Goal: Information Seeking & Learning: Learn about a topic

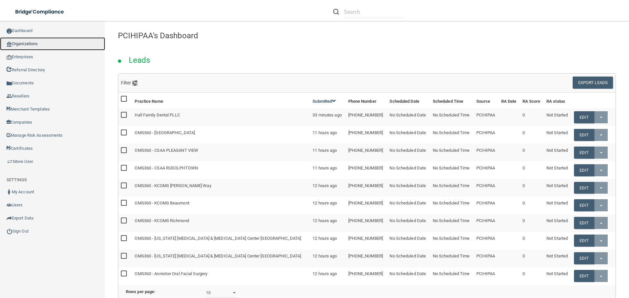
click at [41, 45] on link "Organizations" at bounding box center [52, 43] width 105 height 13
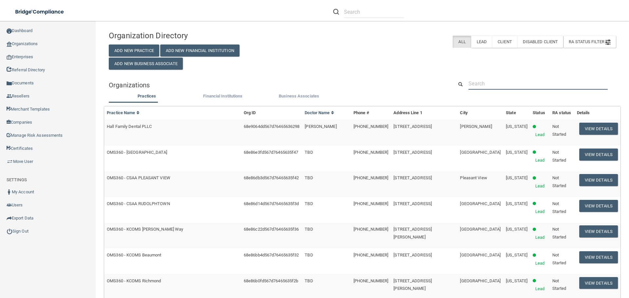
click at [490, 86] on input "text" at bounding box center [537, 84] width 139 height 12
paste input "Absolute Health [MEDICAL_DATA]"
type input "Absolute Health [MEDICAL_DATA]"
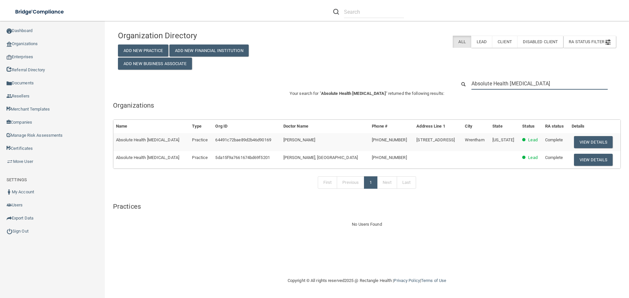
drag, startPoint x: 555, startPoint y: 83, endPoint x: 458, endPoint y: 88, distance: 97.1
click at [458, 87] on div "Absolute Health [MEDICAL_DATA]" at bounding box center [535, 84] width 169 height 12
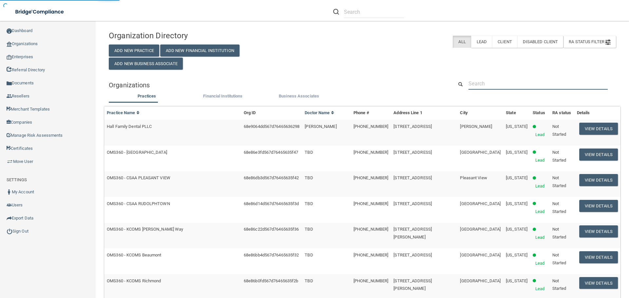
paste input "685 South St Unit F Wrentham, MA 02093 United States"
type input "685 South St Unit F Wrentham, MA 02093 United States"
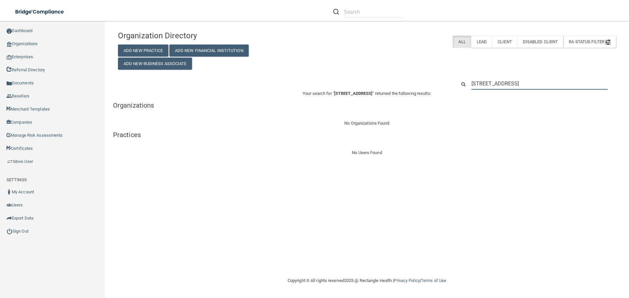
drag, startPoint x: 605, startPoint y: 85, endPoint x: 465, endPoint y: 84, distance: 140.8
click at [465, 84] on div "685 South St Unit F Wrentham, MA 02093 United States" at bounding box center [535, 84] width 169 height 12
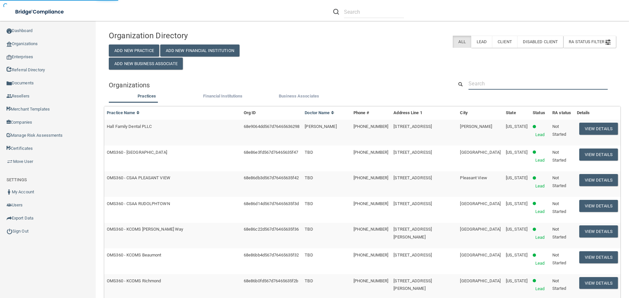
paste input "Brian McKenna"
type input "Brian McKenna"
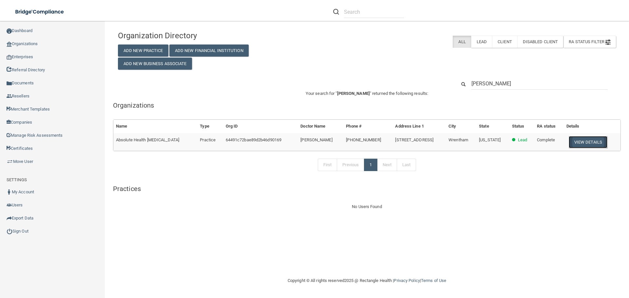
click at [593, 142] on button "View Details" at bounding box center [587, 142] width 39 height 12
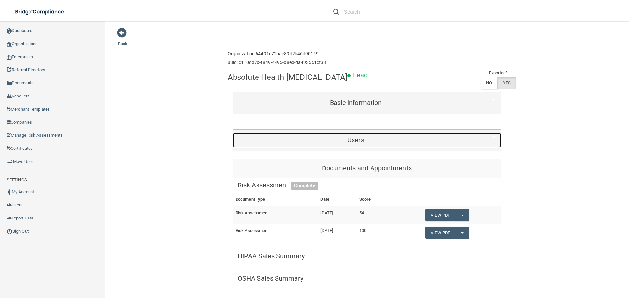
click at [362, 135] on div "Users" at bounding box center [356, 140] width 246 height 15
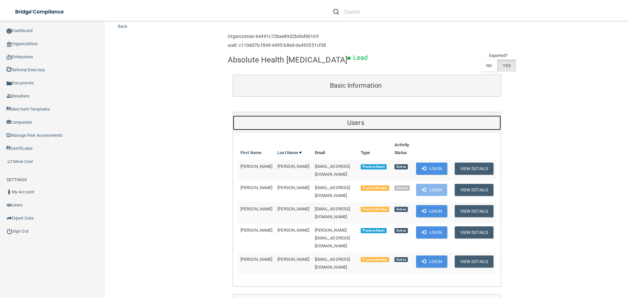
scroll to position [33, 0]
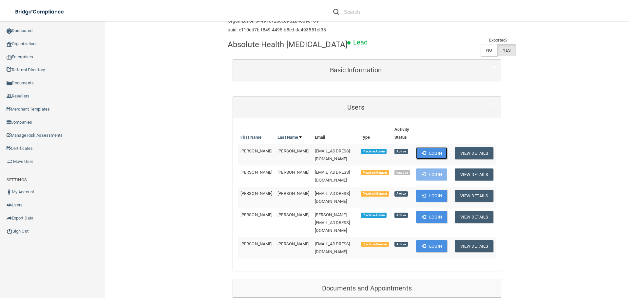
click at [435, 154] on button "Login" at bounding box center [431, 153] width 31 height 12
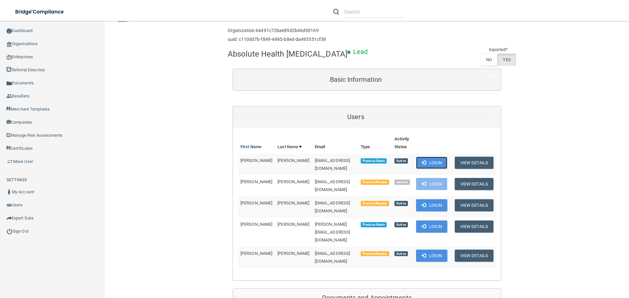
scroll to position [0, 0]
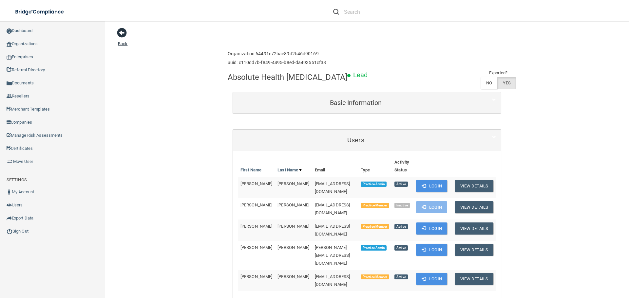
click at [120, 34] on span at bounding box center [122, 33] width 10 height 10
click at [121, 31] on span at bounding box center [122, 33] width 10 height 10
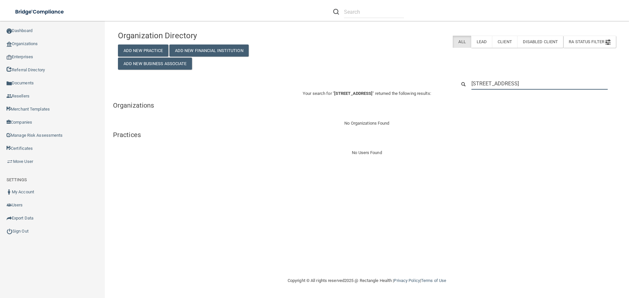
drag, startPoint x: 604, startPoint y: 83, endPoint x: 450, endPoint y: 84, distance: 154.2
click at [450, 84] on div "685 South St Unit F Wrentham, MA 02093 United States" at bounding box center [367, 84] width 508 height 12
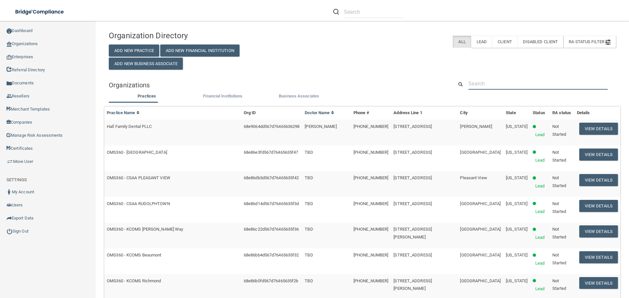
click at [526, 82] on input "text" at bounding box center [537, 84] width 139 height 12
paste input "Absolute Health [MEDICAL_DATA]"
type input "Absolute Health [MEDICAL_DATA]"
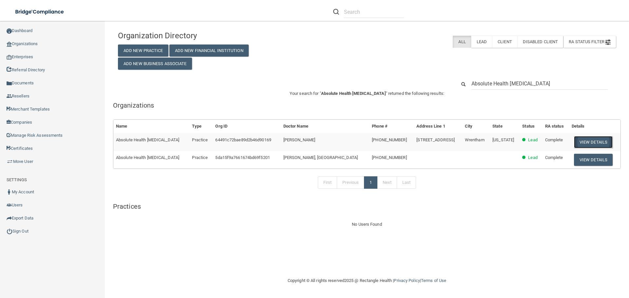
click at [585, 140] on button "View Details" at bounding box center [593, 142] width 39 height 12
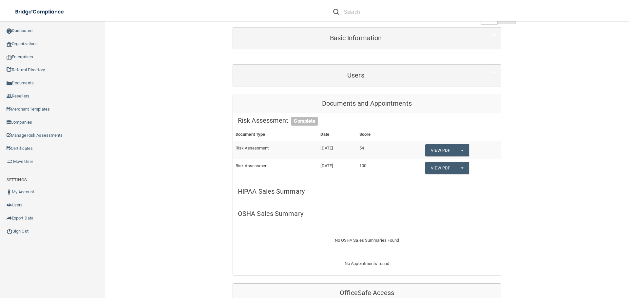
scroll to position [65, 0]
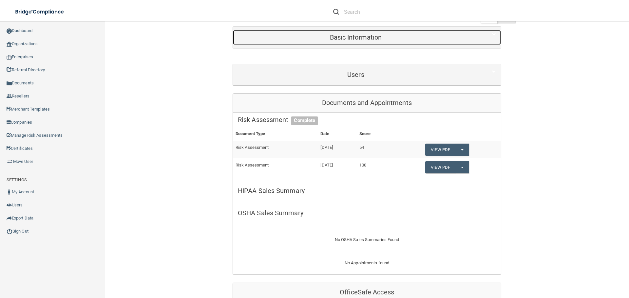
click at [357, 41] on div "Basic Information" at bounding box center [356, 37] width 246 height 15
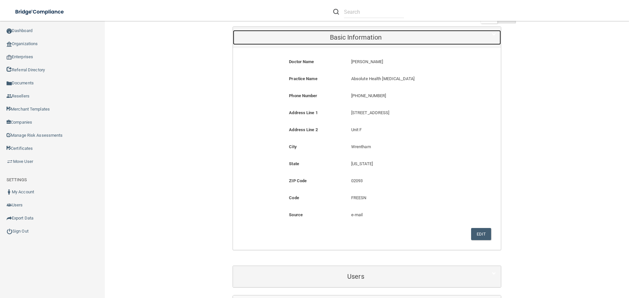
click at [357, 41] on div "Basic Information" at bounding box center [356, 37] width 246 height 15
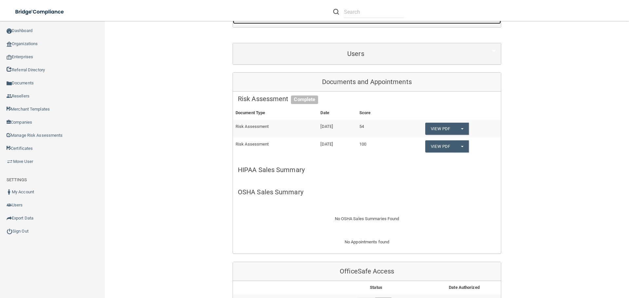
scroll to position [124, 0]
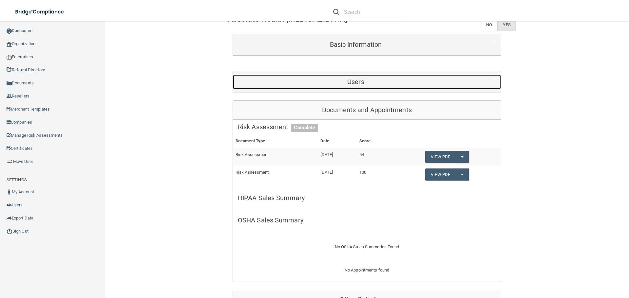
click at [361, 77] on div "Users" at bounding box center [356, 82] width 246 height 15
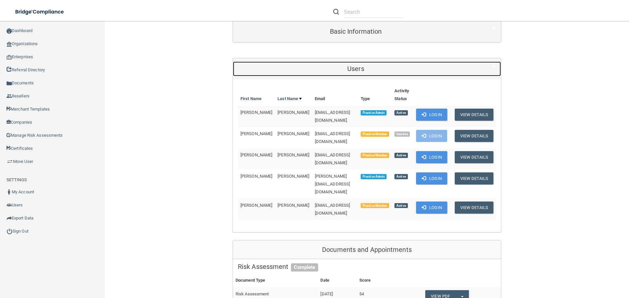
scroll to position [0, 0]
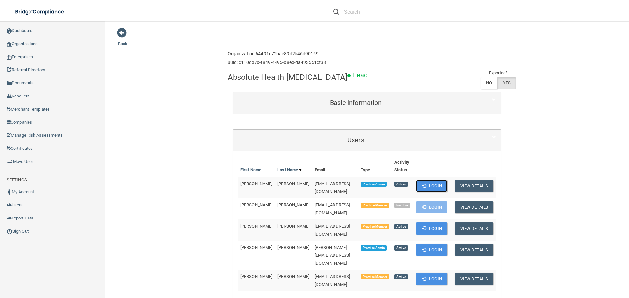
click at [426, 188] on button "Login" at bounding box center [431, 186] width 31 height 12
drag, startPoint x: 31, startPoint y: 231, endPoint x: 31, endPoint y: 228, distance: 3.3
click at [31, 231] on link "Sign Out" at bounding box center [52, 231] width 105 height 13
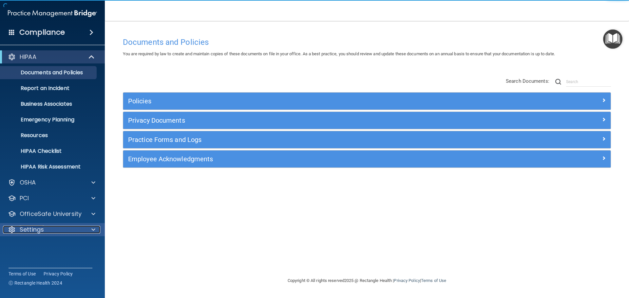
click at [87, 231] on div at bounding box center [92, 230] width 16 height 8
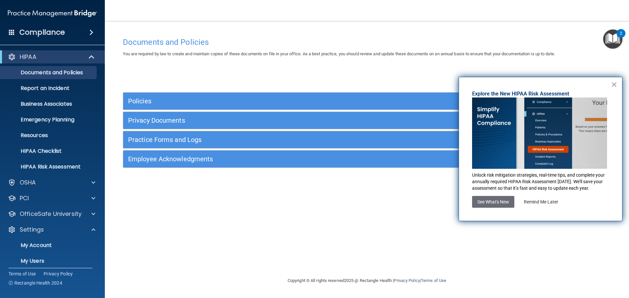
click at [614, 87] on button "×" at bounding box center [614, 84] width 6 height 10
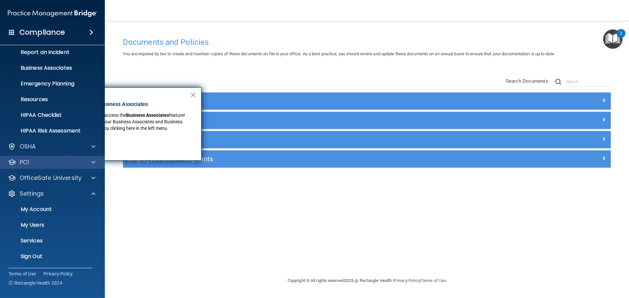
scroll to position [36, 0]
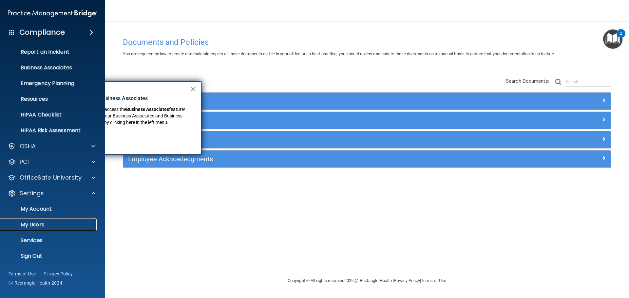
click at [48, 222] on p "My Users" at bounding box center [48, 225] width 89 height 7
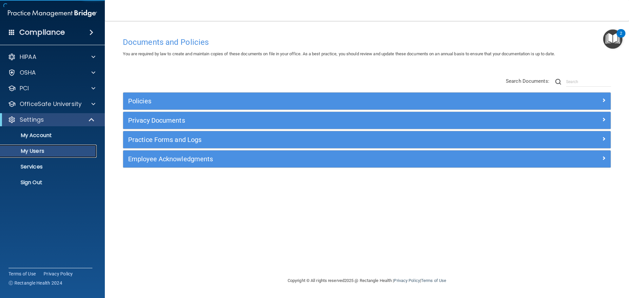
select select "20"
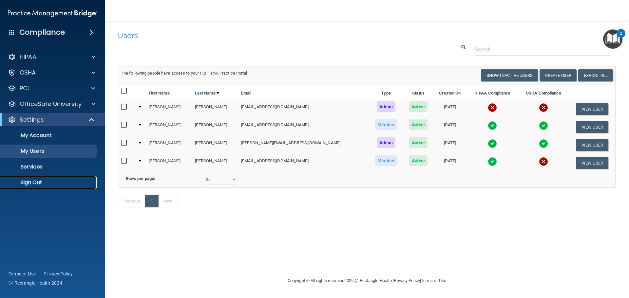
click at [39, 183] on p "Sign Out" at bounding box center [48, 182] width 89 height 7
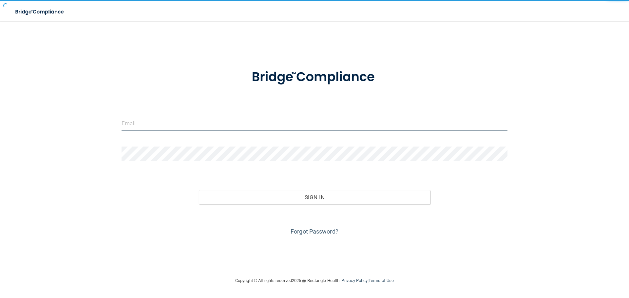
type input "[EMAIL_ADDRESS][DOMAIN_NAME]"
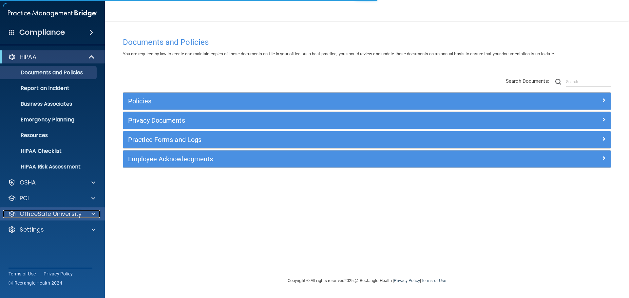
click at [95, 212] on span at bounding box center [93, 214] width 4 height 8
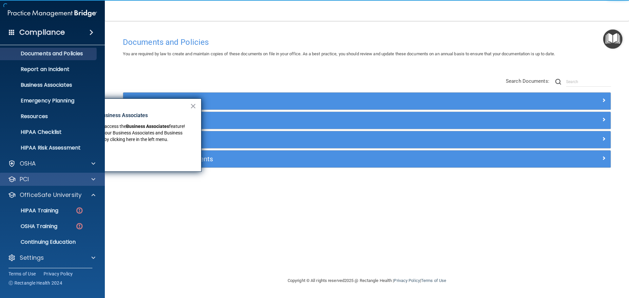
scroll to position [21, 0]
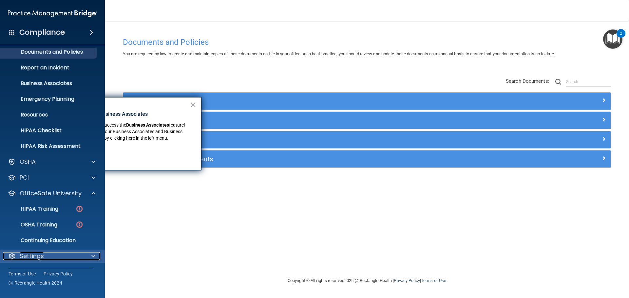
click at [94, 256] on span at bounding box center [93, 256] width 4 height 8
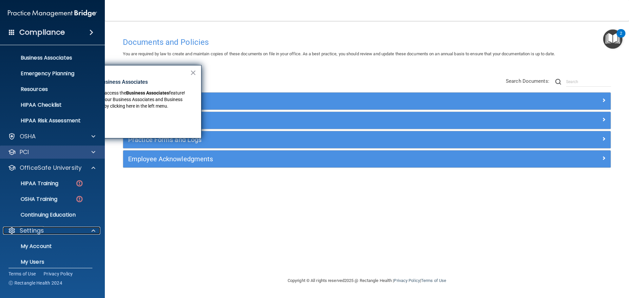
scroll to position [72, 0]
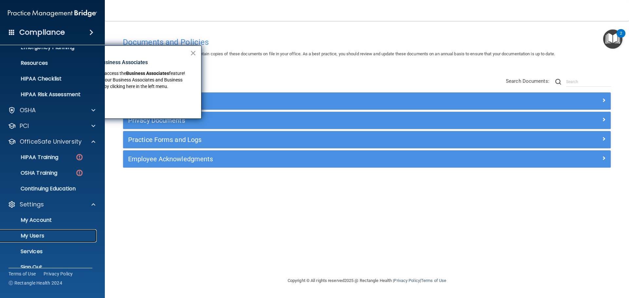
click at [41, 237] on p "My Users" at bounding box center [48, 236] width 89 height 7
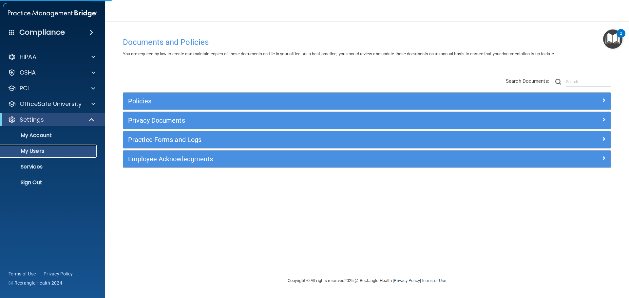
select select "20"
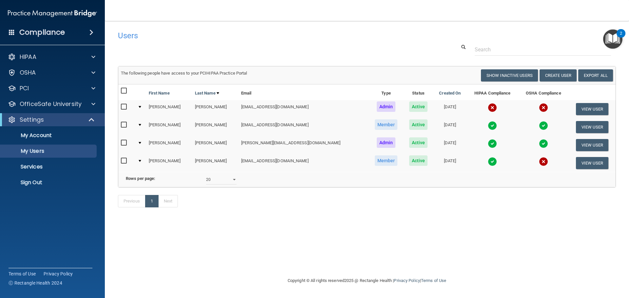
click at [539, 163] on img at bounding box center [543, 161] width 9 height 9
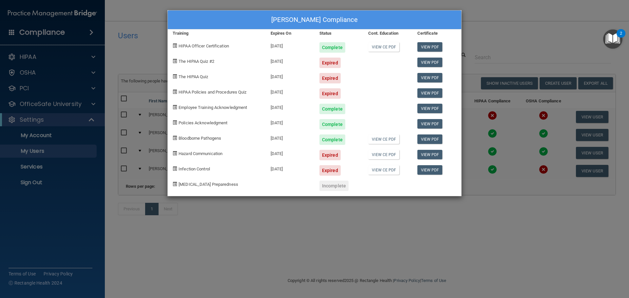
click at [479, 38] on div "[PERSON_NAME] Compliance Training Expires On Status Cont. Education Certificate…" at bounding box center [314, 149] width 629 height 298
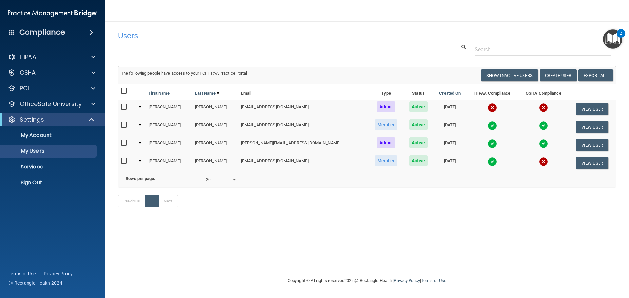
click at [539, 164] on img at bounding box center [543, 161] width 9 height 9
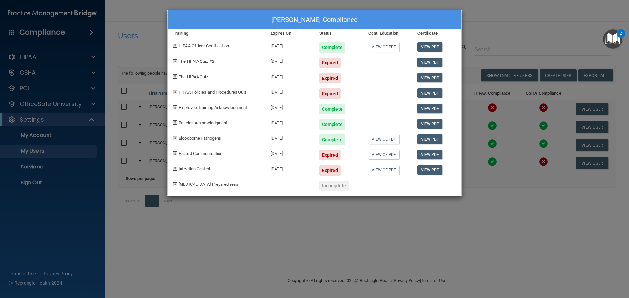
click at [490, 23] on div "[PERSON_NAME] Compliance Training Expires On Status Cont. Education Certificate…" at bounding box center [314, 149] width 629 height 298
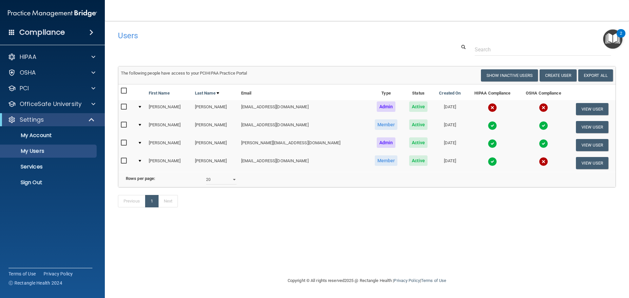
click at [488, 160] on img at bounding box center [492, 161] width 9 height 9
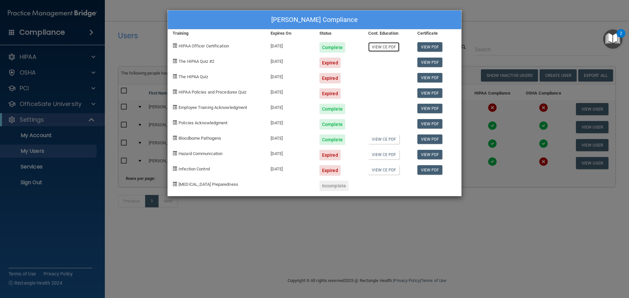
click at [389, 51] on link "View CE PDF" at bounding box center [383, 46] width 31 height 9
click at [382, 173] on link "View CE PDF" at bounding box center [383, 169] width 31 height 9
click at [380, 157] on link "View CE PDF" at bounding box center [383, 154] width 31 height 9
click at [389, 140] on link "View CE PDF" at bounding box center [383, 139] width 31 height 9
click at [432, 157] on link "View PDF" at bounding box center [429, 154] width 25 height 9
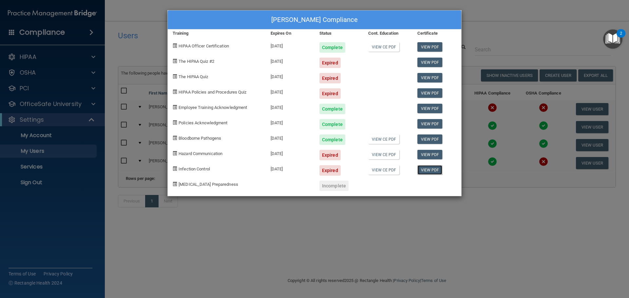
click at [436, 170] on link "View PDF" at bounding box center [429, 169] width 25 height 9
click at [431, 45] on link "View PDF" at bounding box center [429, 46] width 25 height 9
click at [435, 93] on link "View PDF" at bounding box center [429, 92] width 25 height 9
click at [427, 62] on link "View PDF" at bounding box center [429, 62] width 25 height 9
click at [436, 49] on link "View PDF" at bounding box center [429, 46] width 25 height 9
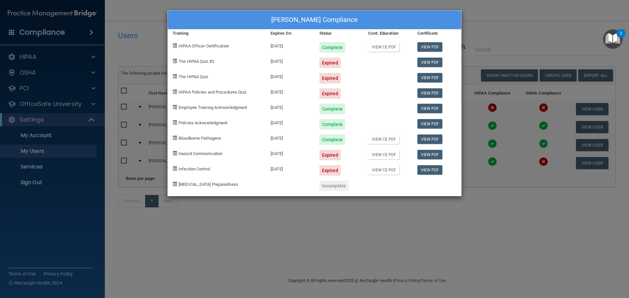
click at [501, 32] on div "[PERSON_NAME] Compliance Training Expires On Status Cont. Education Certificate…" at bounding box center [314, 149] width 629 height 298
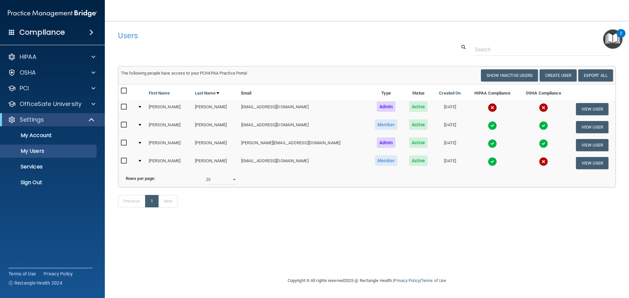
click at [488, 162] on img at bounding box center [492, 161] width 9 height 9
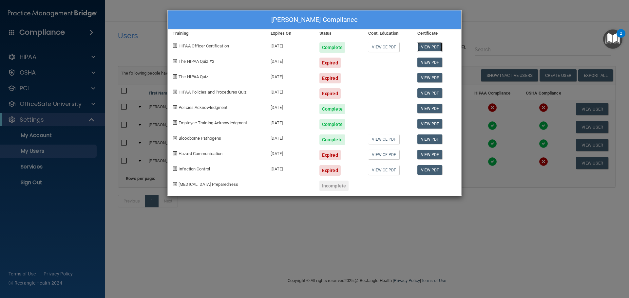
click at [439, 46] on link "View PDF" at bounding box center [429, 46] width 25 height 9
click at [160, 44] on div "[PERSON_NAME] Compliance Training Expires On Status Cont. Education Certificate…" at bounding box center [314, 149] width 629 height 298
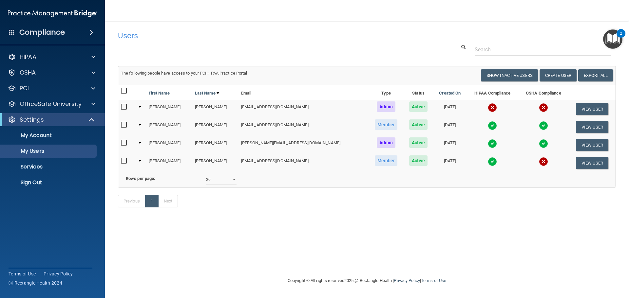
click at [478, 162] on td at bounding box center [492, 163] width 52 height 18
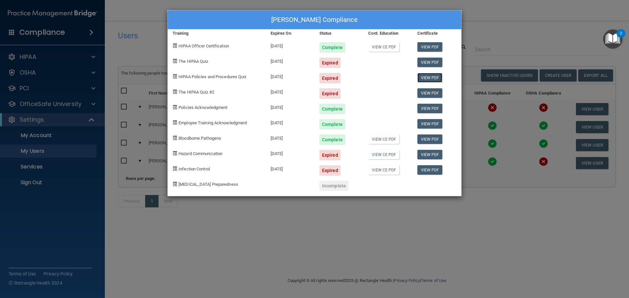
click at [433, 78] on link "View PDF" at bounding box center [429, 77] width 25 height 9
drag, startPoint x: 230, startPoint y: 46, endPoint x: 176, endPoint y: 48, distance: 53.4
click at [176, 48] on div "HIPAA Officer Certification" at bounding box center [217, 44] width 98 height 15
copy div "HIPAA Officer Certification"
click at [256, 43] on div "HIPAA Officer Certification" at bounding box center [217, 44] width 98 height 15
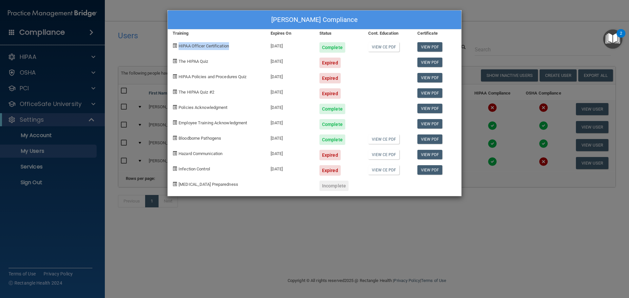
click at [240, 44] on div "HIPAA Officer Certification" at bounding box center [217, 44] width 98 height 15
click at [484, 24] on div "[PERSON_NAME] Compliance Training Expires On Status Cont. Education Certificate…" at bounding box center [314, 149] width 629 height 298
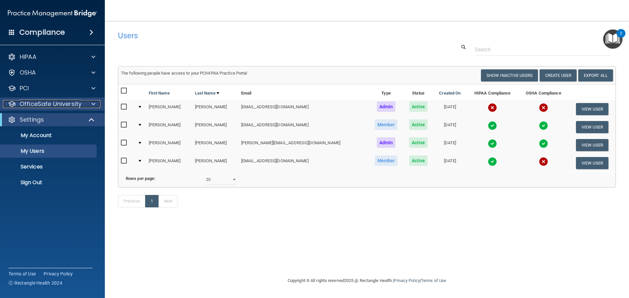
click at [86, 104] on div at bounding box center [92, 104] width 16 height 8
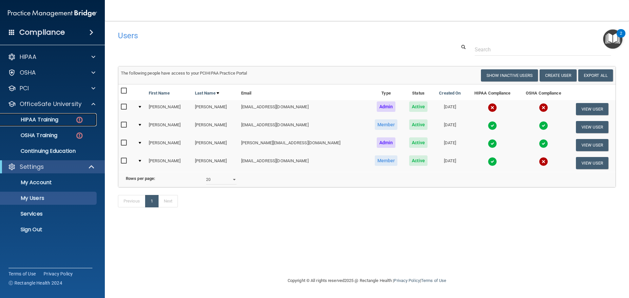
click at [53, 118] on p "HIPAA Training" at bounding box center [31, 120] width 54 height 7
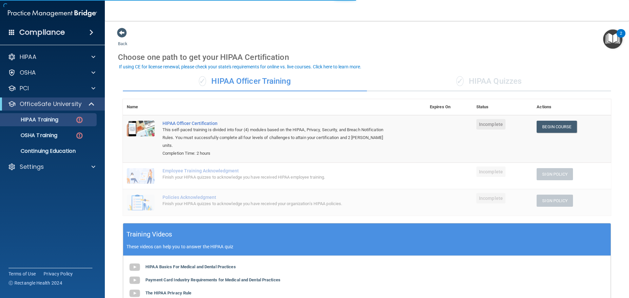
click at [488, 84] on div "✓ HIPAA Quizzes" at bounding box center [489, 82] width 244 height 20
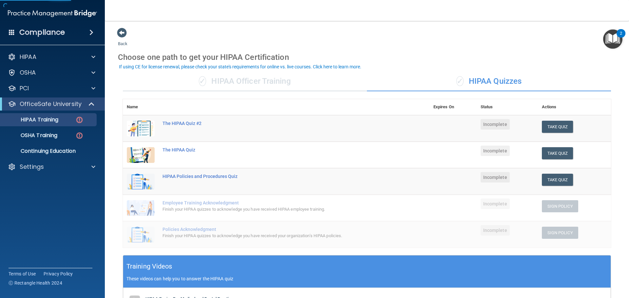
click at [266, 84] on div "✓ HIPAA Officer Training" at bounding box center [245, 82] width 244 height 20
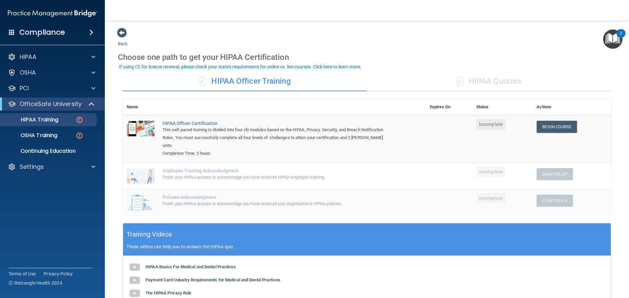
click at [493, 81] on div "✓ HIPAA Quizzes" at bounding box center [489, 82] width 244 height 20
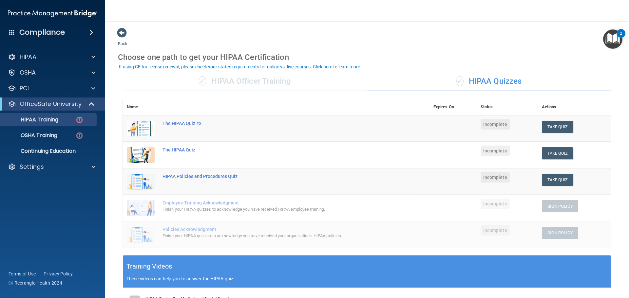
click at [256, 80] on div "✓ HIPAA Officer Training" at bounding box center [245, 82] width 244 height 20
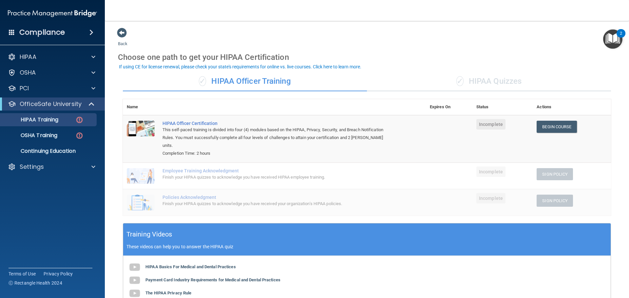
click at [470, 79] on div "✓ HIPAA Quizzes" at bounding box center [489, 82] width 244 height 20
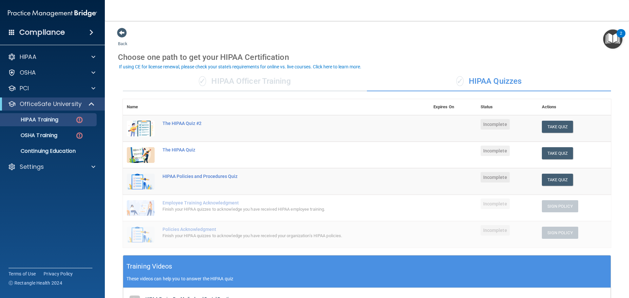
click at [264, 83] on div "✓ HIPAA Officer Training" at bounding box center [245, 82] width 244 height 20
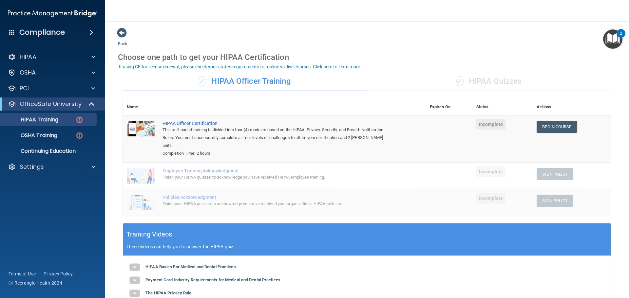
click at [213, 67] on div "If using CE for license renewal, please check your state's requirements for onl…" at bounding box center [240, 67] width 242 height 5
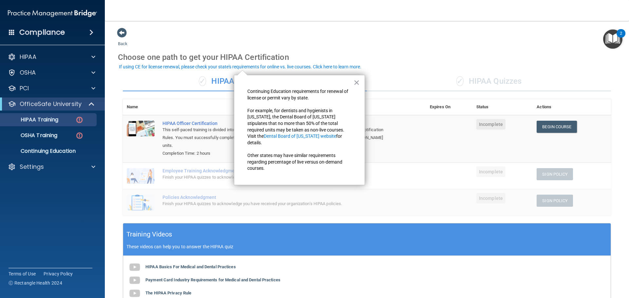
click at [187, 69] on div "If using CE for license renewal, please check your state's requirements for onl…" at bounding box center [240, 67] width 242 height 5
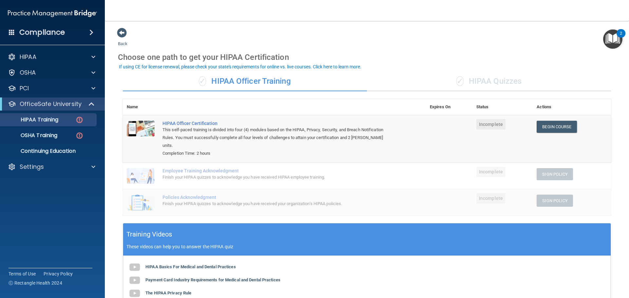
drag, startPoint x: 603, startPoint y: 36, endPoint x: 609, endPoint y: 36, distance: 6.2
click at [603, 36] on img "Open Resource Center, 2 new notifications" at bounding box center [612, 38] width 19 height 19
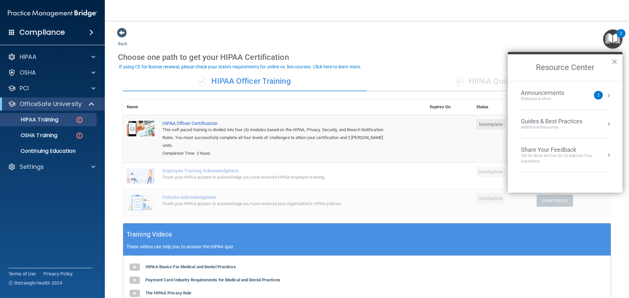
click at [579, 128] on div "Additional Resources" at bounding box center [552, 128] width 62 height 6
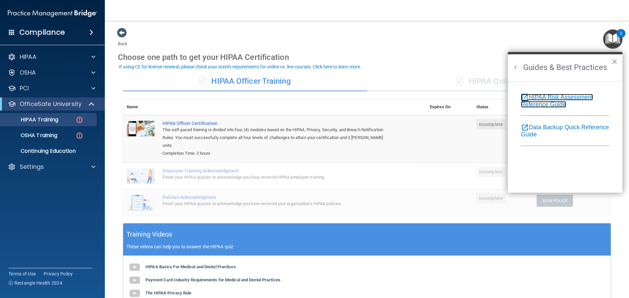
click at [558, 101] on link "open_in_new HIPAA Risk Assessment Reference Guide" at bounding box center [557, 101] width 72 height 14
click at [515, 68] on button "Back to Resource Center Home" at bounding box center [515, 67] width 7 height 7
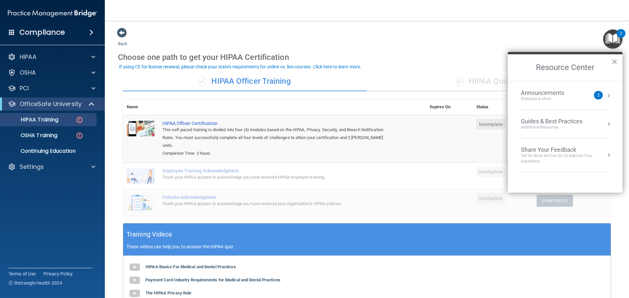
click at [558, 89] on div "Announcements" at bounding box center [549, 92] width 56 height 7
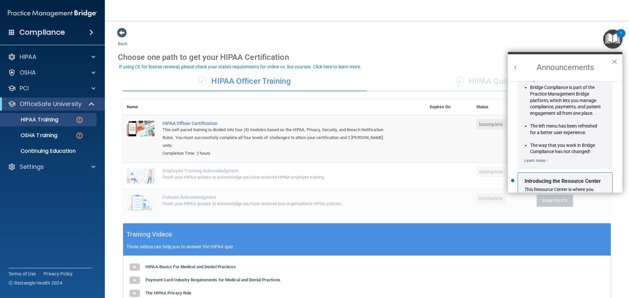
scroll to position [115, 0]
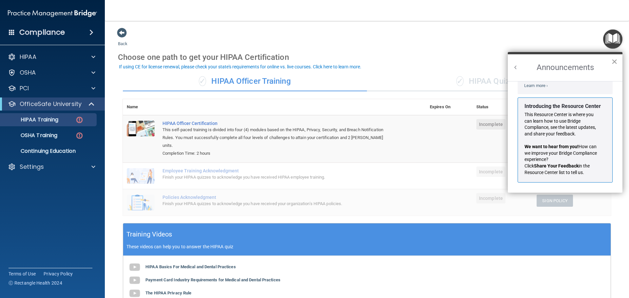
click at [617, 63] on button "×" at bounding box center [614, 61] width 6 height 10
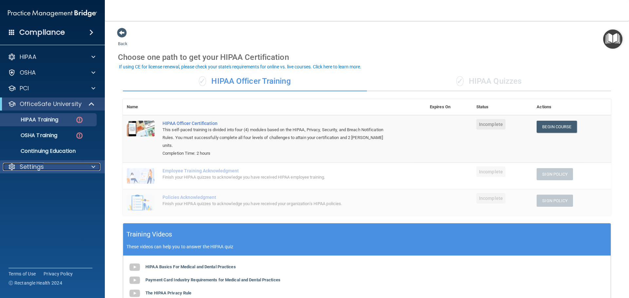
click at [90, 170] on div at bounding box center [92, 167] width 16 height 8
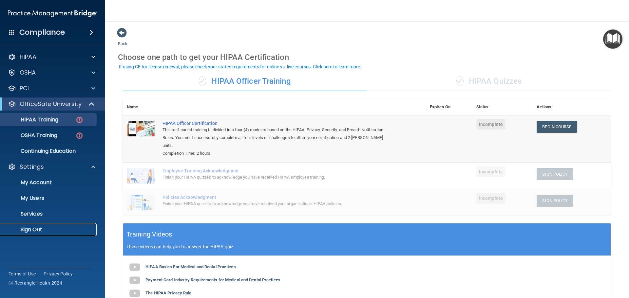
click at [48, 226] on link "Sign Out" at bounding box center [44, 229] width 103 height 13
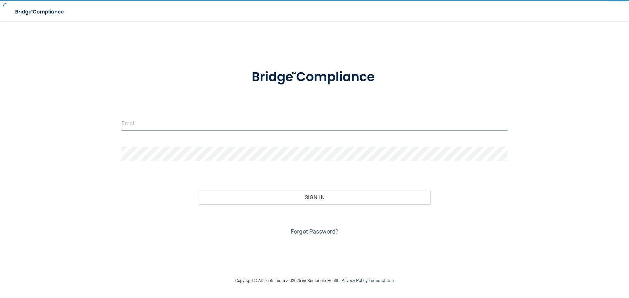
type input "[EMAIL_ADDRESS][DOMAIN_NAME]"
